Goal: Task Accomplishment & Management: Manage account settings

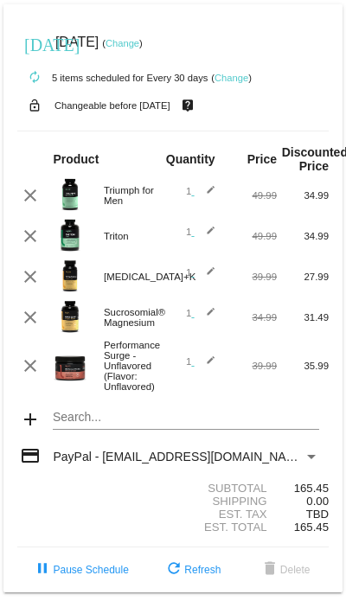
click at [173, 448] on mat-card "[DATE] [DATE] ( Change ) autorenew 5 items scheduled for Every 30 days ( Change…" at bounding box center [172, 298] width 339 height 588
click at [66, 428] on div "Pre workout Search..." at bounding box center [186, 413] width 266 height 34
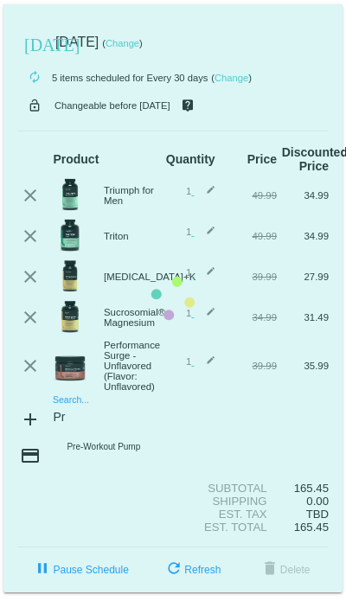
type input "P"
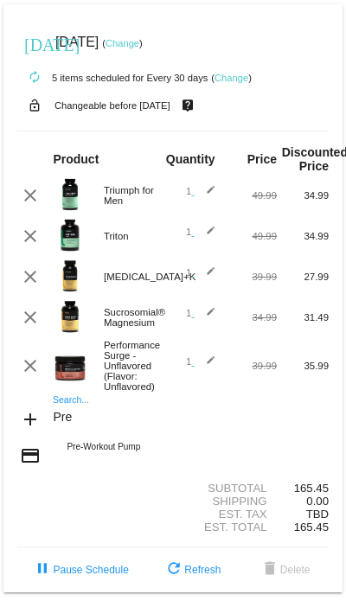
type input "Pre"
click at [137, 466] on div "Pre-Workout Pump" at bounding box center [186, 448] width 266 height 42
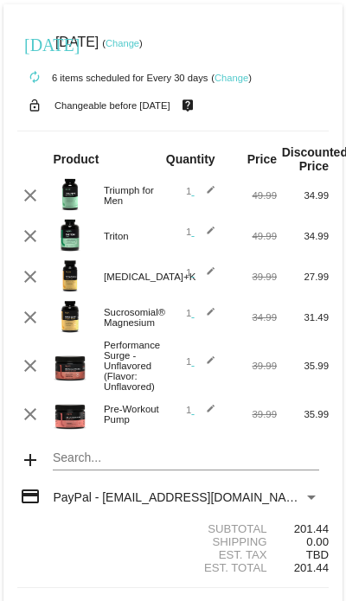
click at [35, 425] on mat-icon "clear" at bounding box center [30, 414] width 21 height 21
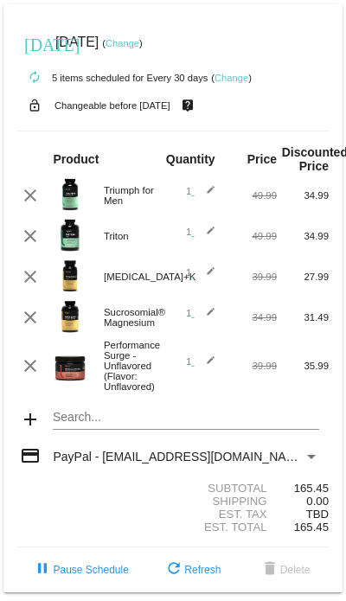
click at [252, 447] on mat-card "[DATE] [DATE] ( Change ) autorenew 5 items scheduled for Every 30 days ( Change…" at bounding box center [172, 298] width 339 height 588
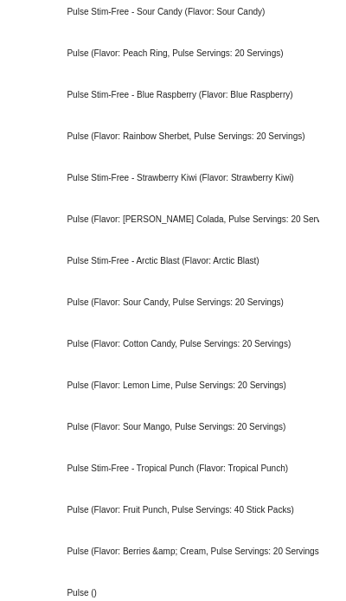
scroll to position [1171, 0]
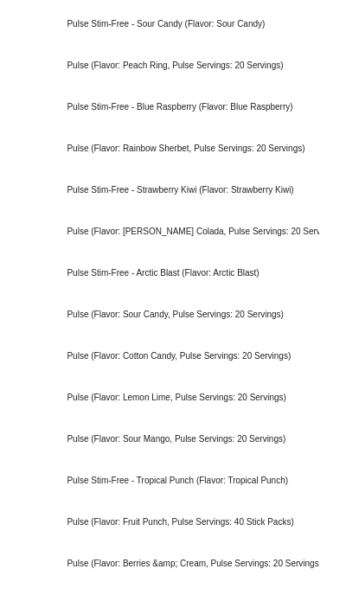
type input "Pulse"
click at [262, 585] on div "Pulse (Flavor: Berries &amp; Cream, Pulse Servings: 20 Servings)" at bounding box center [186, 564] width 266 height 42
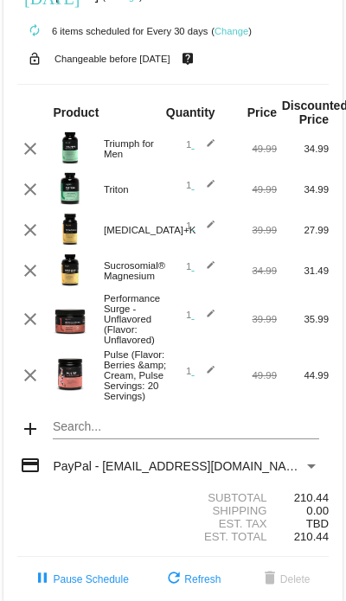
click at [133, 396] on div "Pulse (Flavor: Berries &amp; Cream, Pulse Servings: 20 Servings)" at bounding box center [134, 376] width 78 height 52
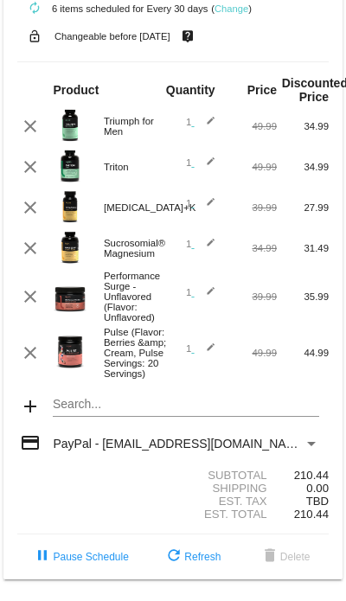
scroll to position [116, 0]
click at [187, 551] on span "refresh Refresh" at bounding box center [192, 557] width 57 height 12
click at [179, 565] on mat-icon "refresh" at bounding box center [174, 557] width 21 height 21
